Goal: Task Accomplishment & Management: Complete application form

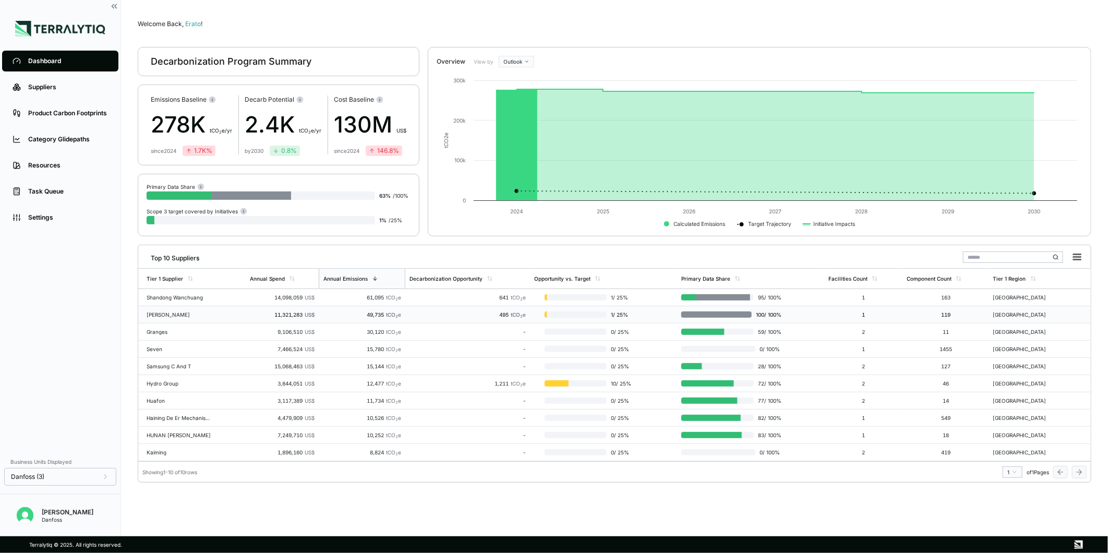
click at [200, 284] on td "[PERSON_NAME]" at bounding box center [191, 314] width 107 height 17
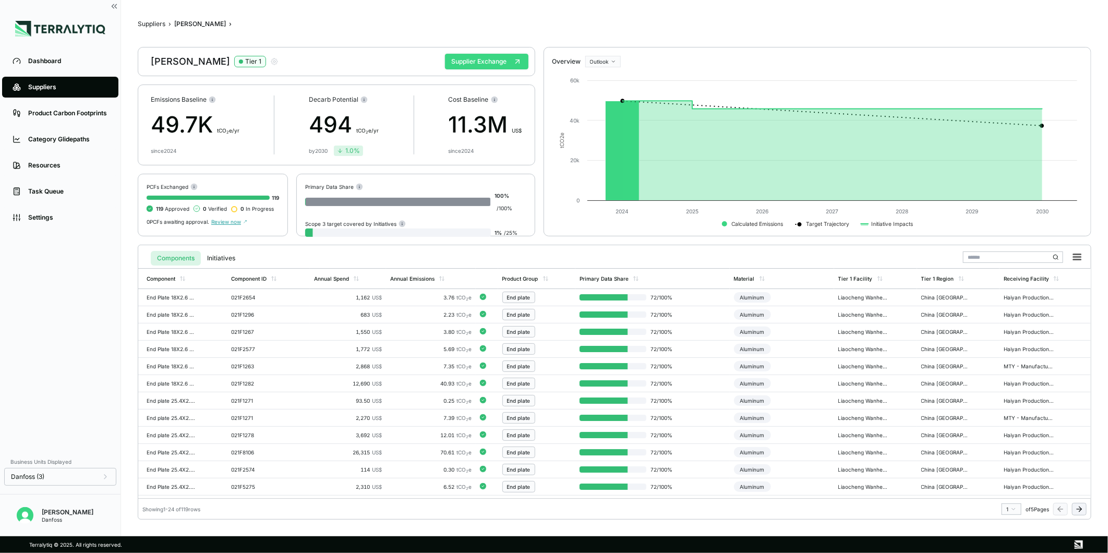
click at [461, 64] on button "Supplier Exchange" at bounding box center [486, 62] width 83 height 16
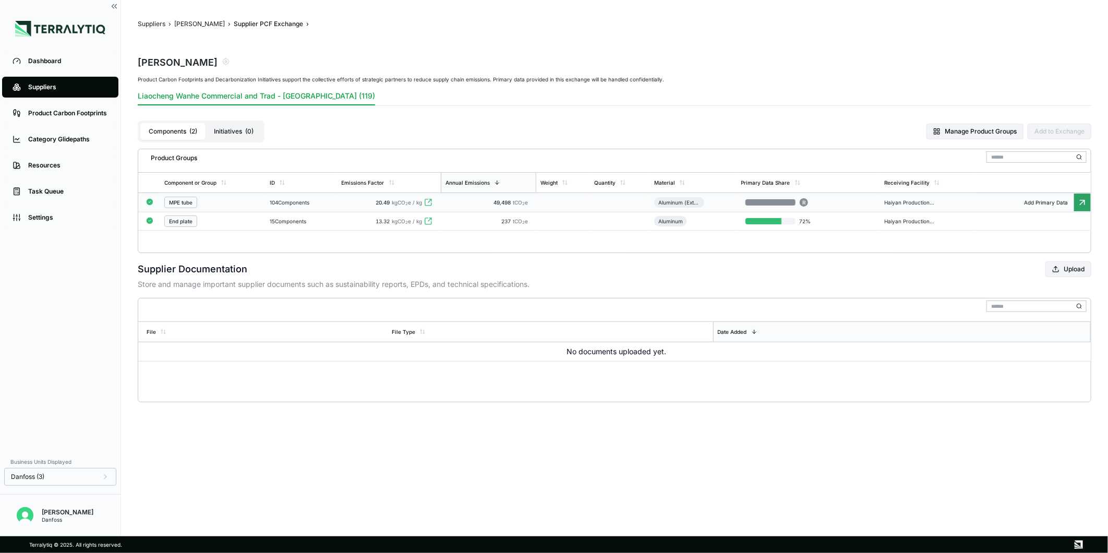
click at [335, 196] on td "104 Components" at bounding box center [301, 202] width 71 height 19
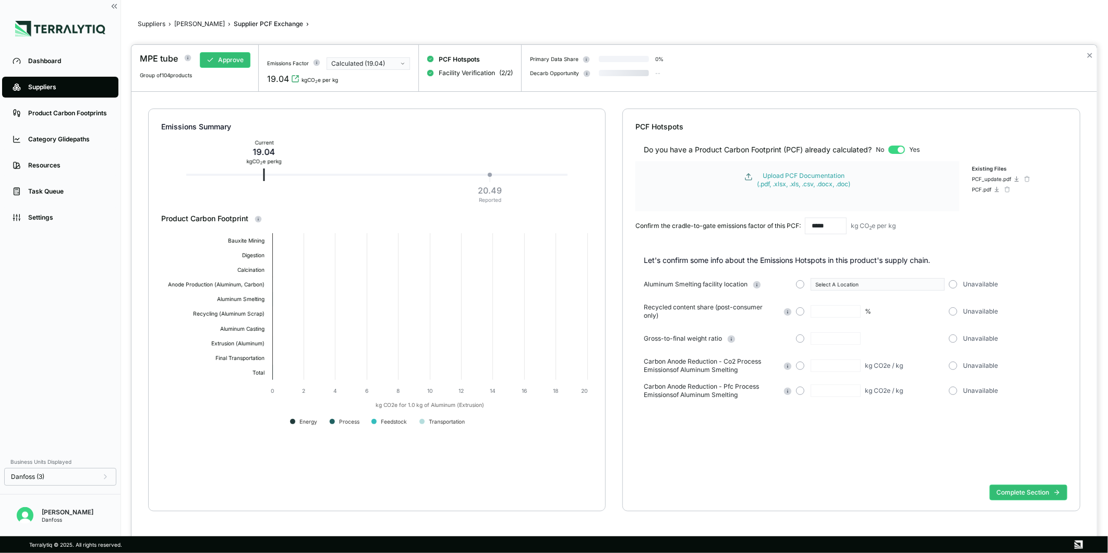
type input "**"
type input "****"
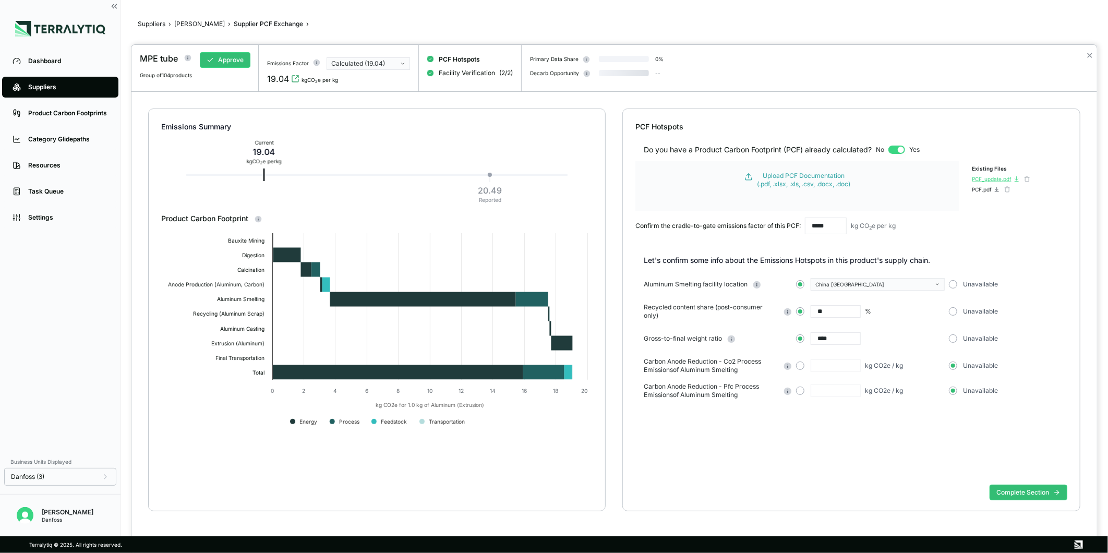
click at [1016, 179] on icon at bounding box center [1017, 179] width 6 height 6
click at [984, 186] on div "PCF.pdf" at bounding box center [982, 189] width 20 height 6
click at [1030, 284] on button "Complete Section" at bounding box center [1029, 493] width 78 height 16
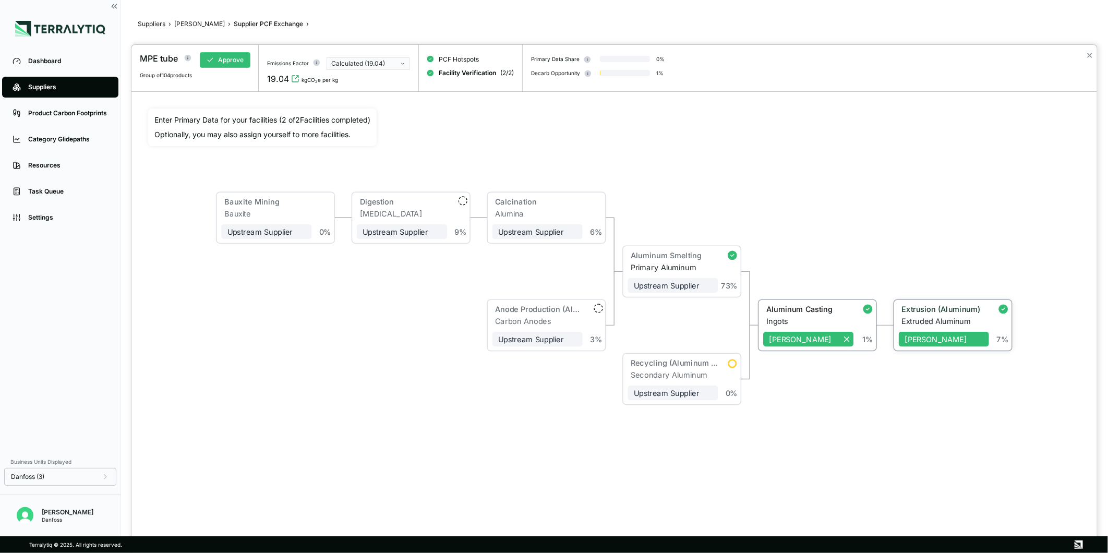
click at [928, 284] on div "Extruded Aluminum" at bounding box center [945, 321] width 87 height 9
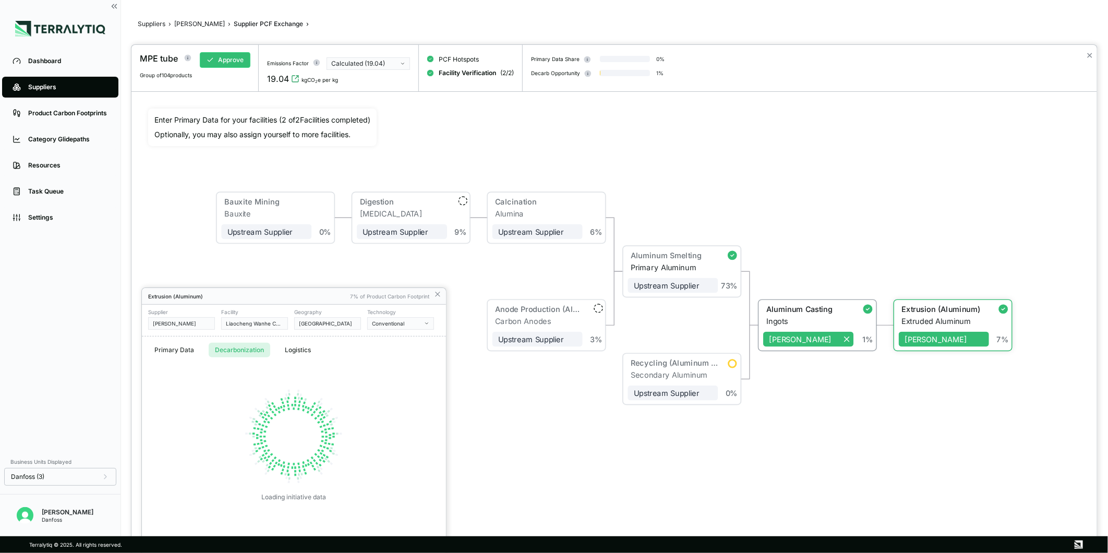
click at [263, 284] on button "Decarbonization" at bounding box center [240, 350] width 62 height 15
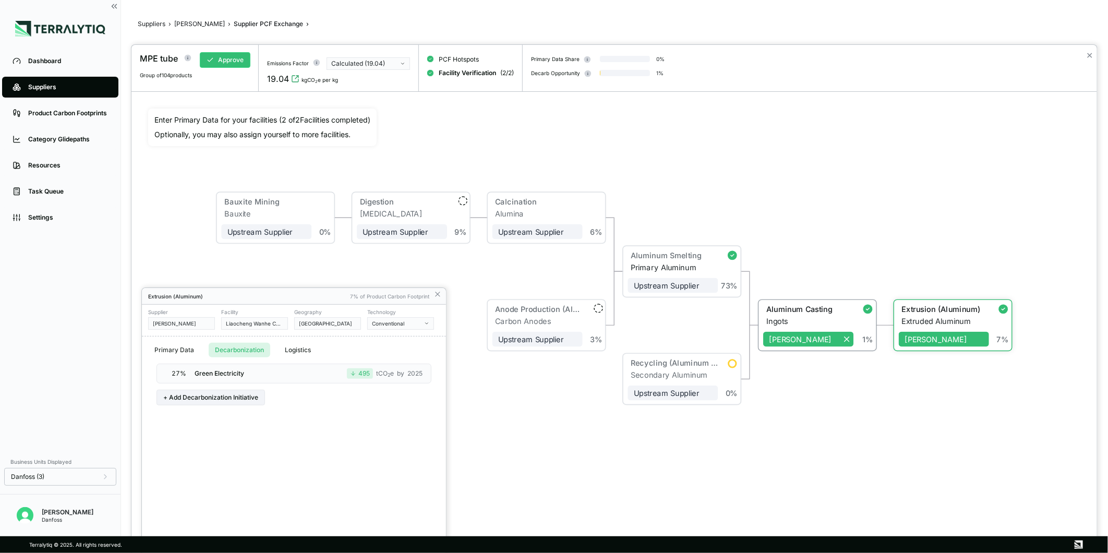
click at [1086, 51] on div at bounding box center [614, 299] width 966 height 508
click at [1086, 51] on button "✕" at bounding box center [1089, 55] width 7 height 13
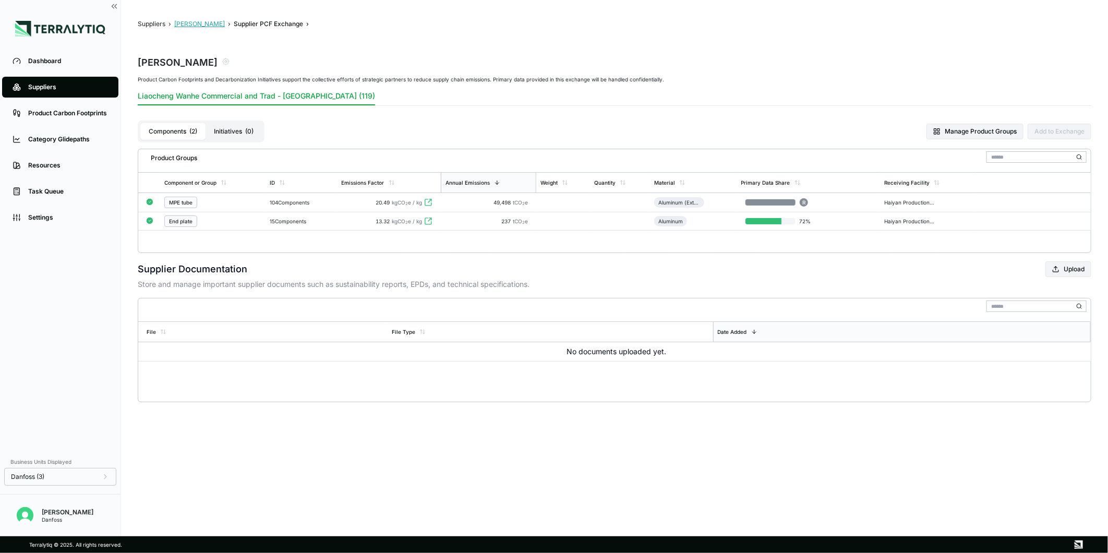
click at [216, 22] on button "[PERSON_NAME]" at bounding box center [199, 24] width 51 height 8
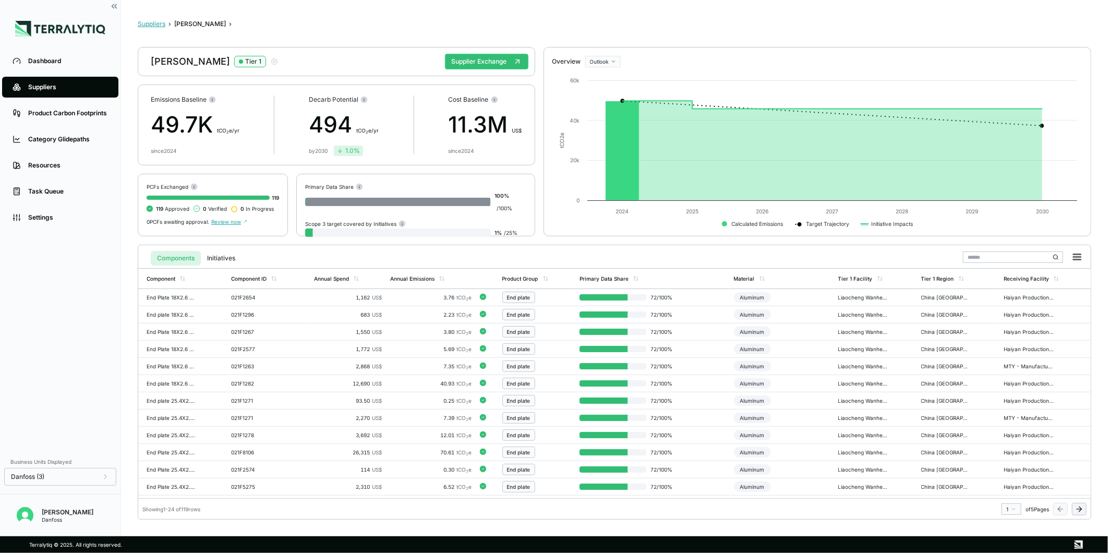
click at [160, 22] on button "Suppliers" at bounding box center [152, 24] width 28 height 8
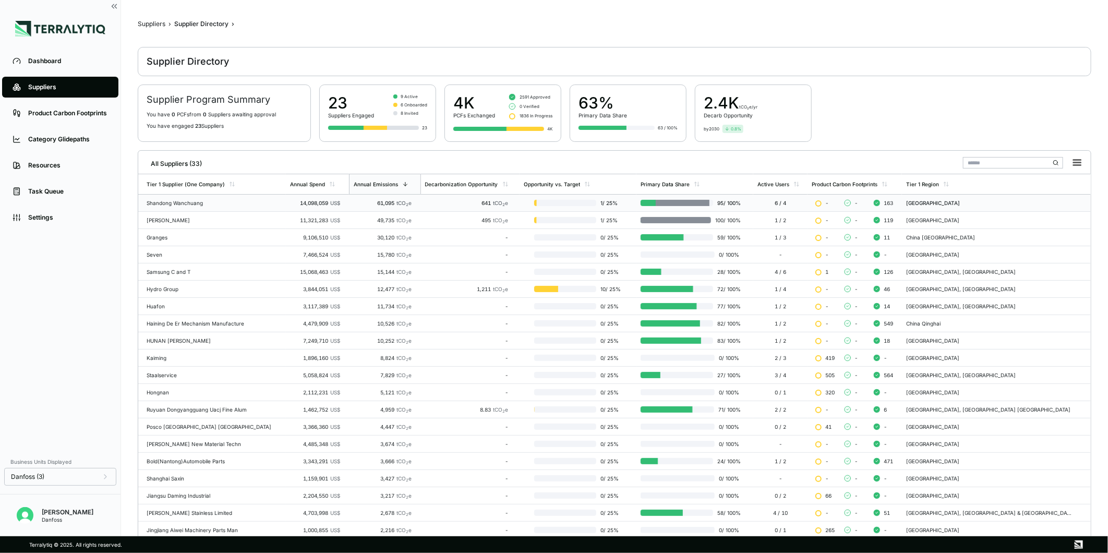
click at [225, 203] on div "Shandong Wanchuang" at bounding box center [214, 203] width 135 height 6
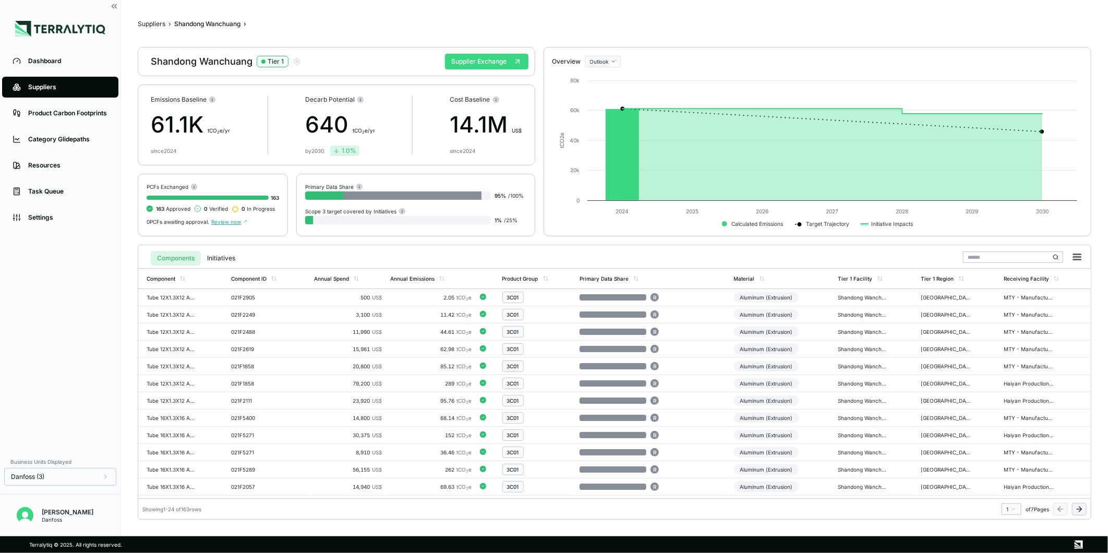
click at [494, 65] on button "Supplier Exchange" at bounding box center [486, 62] width 83 height 16
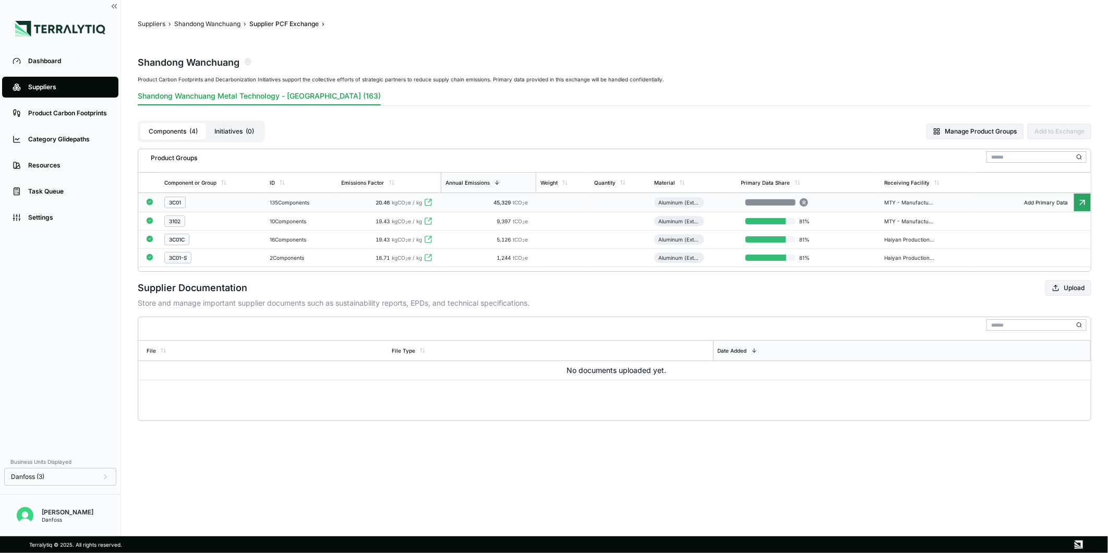
click at [506, 202] on span "45,329" at bounding box center [503, 202] width 19 height 6
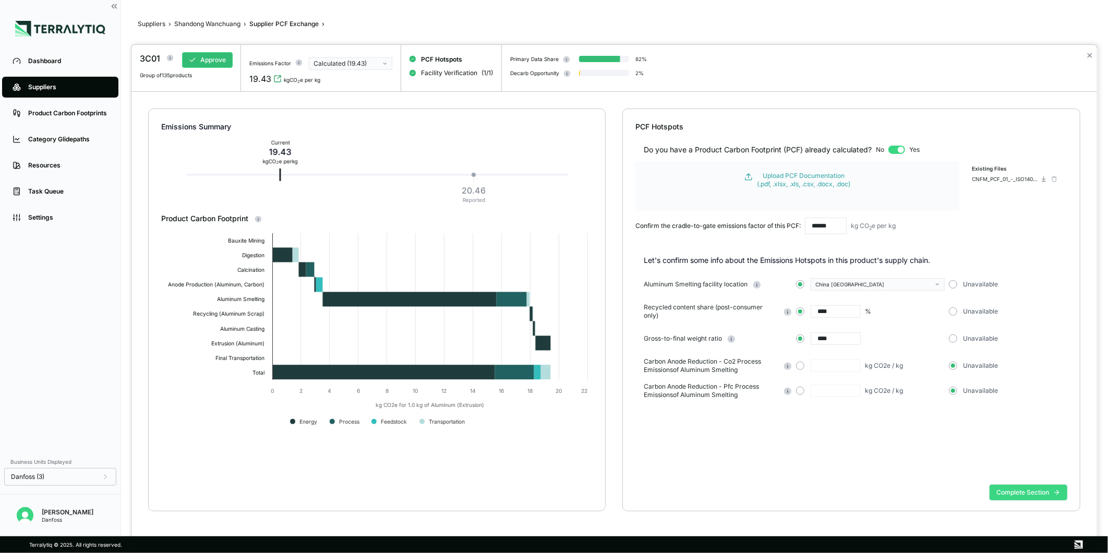
click at [1021, 284] on button "Complete Section" at bounding box center [1029, 493] width 78 height 16
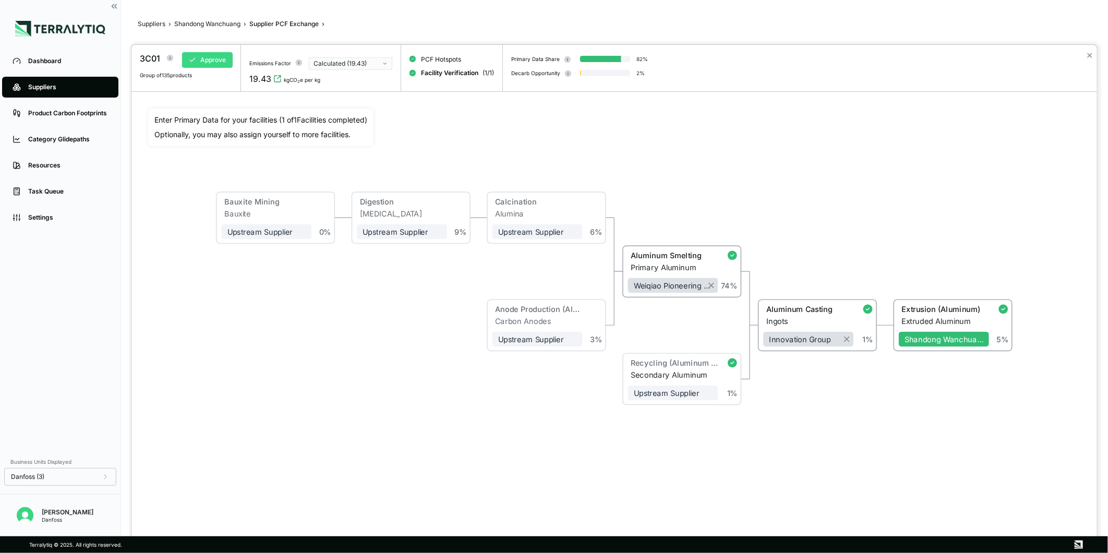
click at [209, 55] on button "Approve" at bounding box center [207, 60] width 51 height 16
click at [210, 55] on button "Approve" at bounding box center [207, 60] width 51 height 16
click at [1089, 54] on div "SUCCESS 135 RFIs approved" at bounding box center [1016, 31] width 167 height 46
click at [1089, 54] on body "SUCCESS 135 RFIs approved Dashboard Suppliers Product Carbon Footprints Categor…" at bounding box center [554, 276] width 1108 height 553
click at [1089, 54] on button "✕" at bounding box center [1089, 55] width 7 height 13
